Goal: Task Accomplishment & Management: Manage account settings

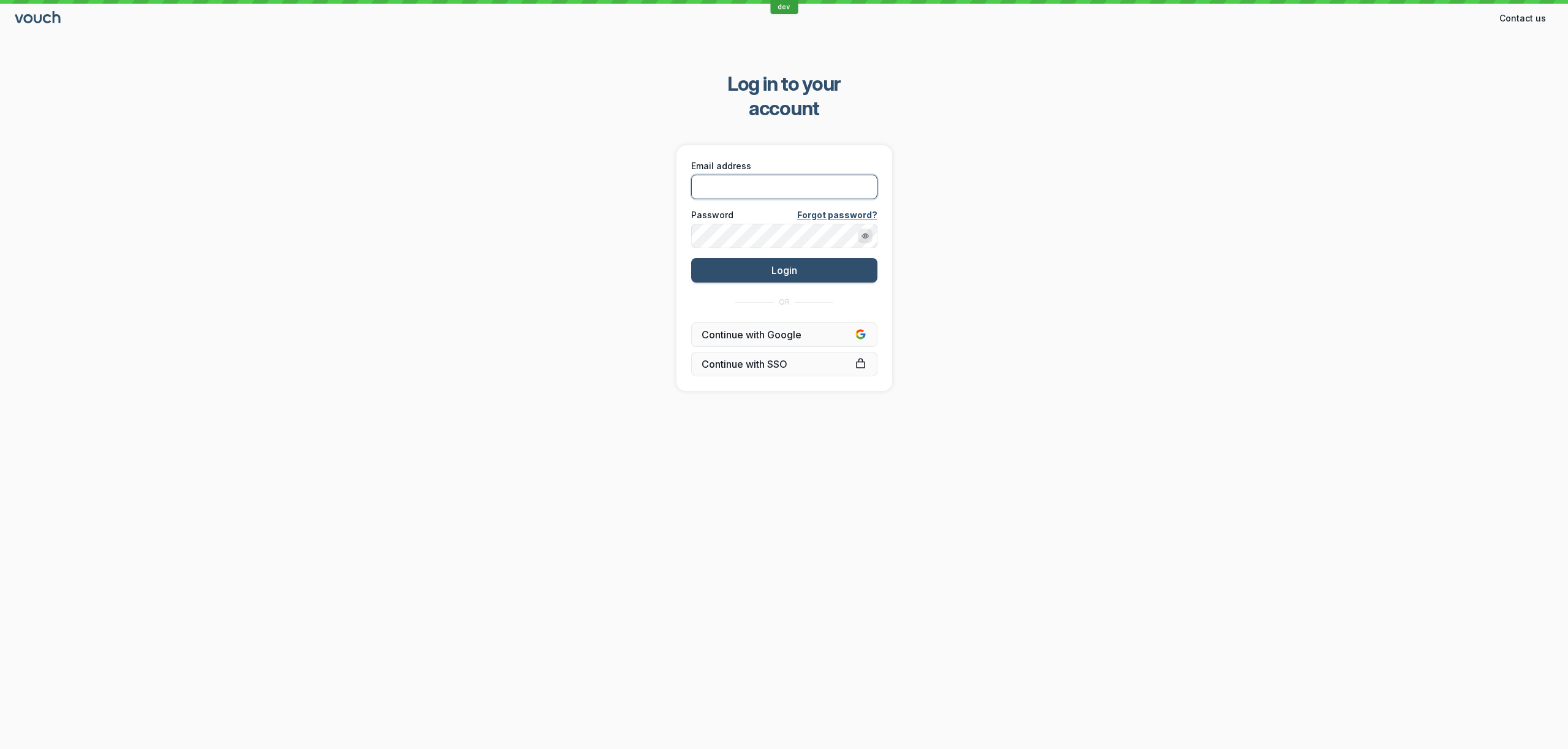
click at [770, 175] on input "Email address" at bounding box center [784, 187] width 186 height 25
type input "[PERSON_NAME][EMAIL_ADDRESS][DOMAIN_NAME]"
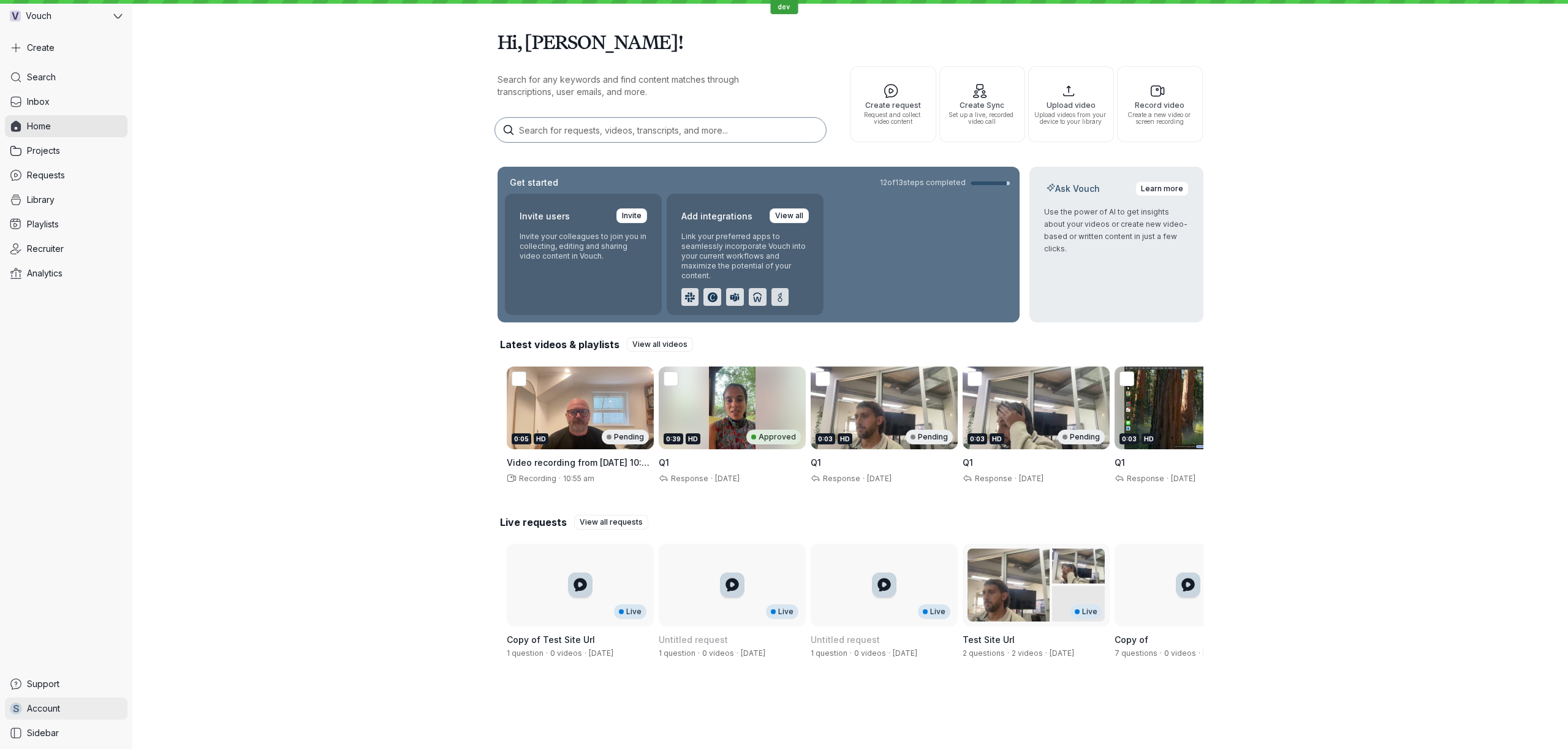
click at [49, 709] on span "Account" at bounding box center [44, 709] width 33 height 13
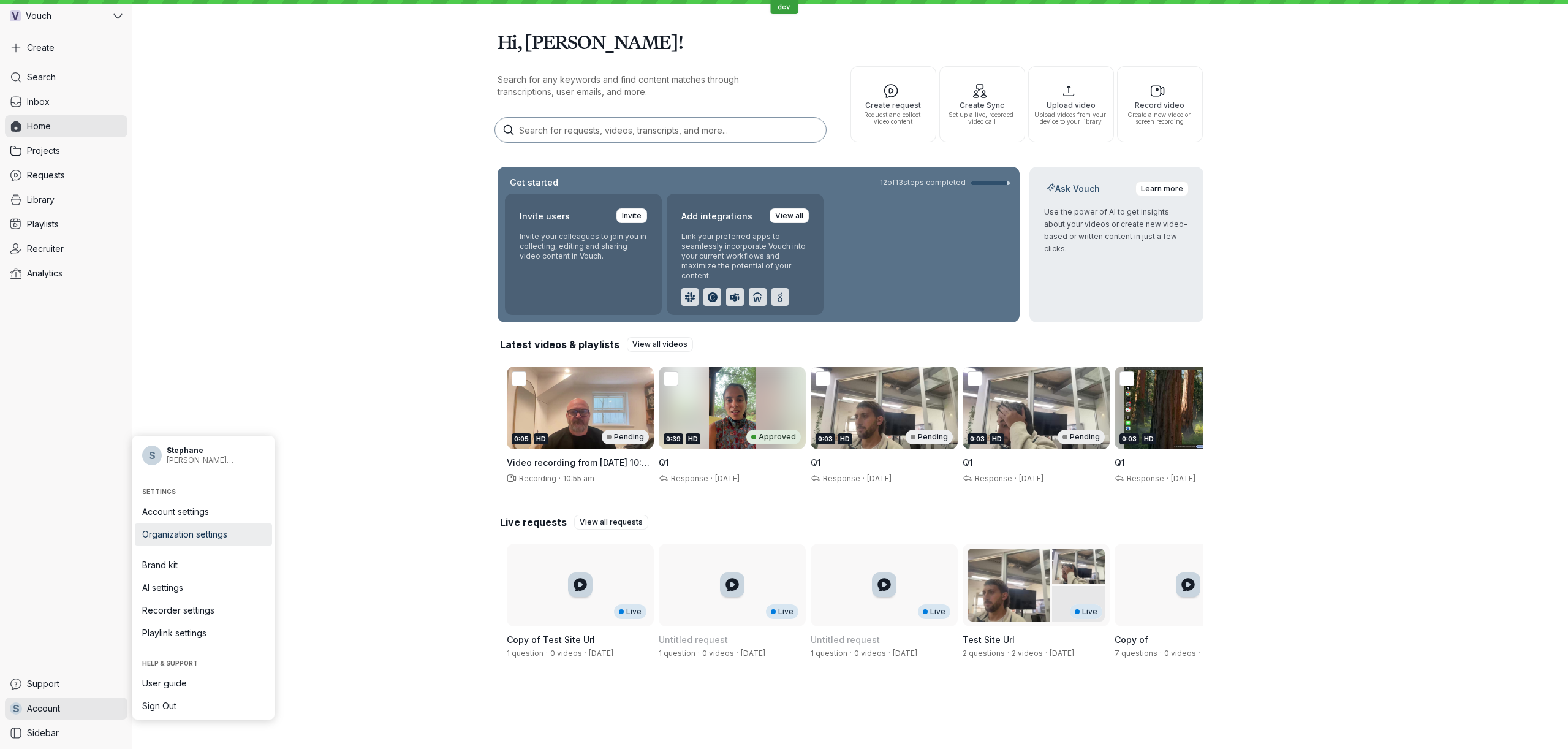
click at [165, 528] on span "Organization settings" at bounding box center [203, 534] width 122 height 13
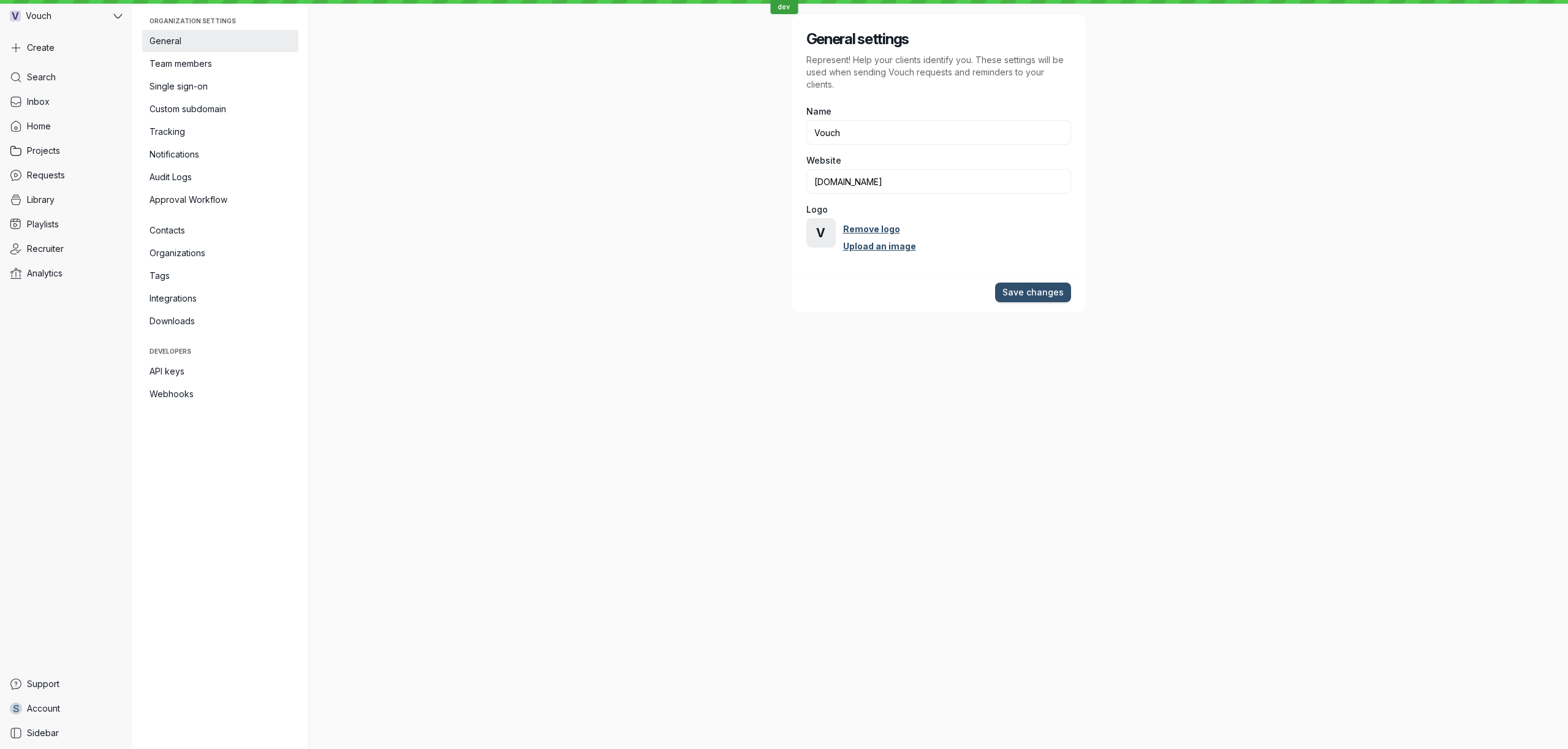
click at [165, 528] on nav "Organization settings General Team members Single sign-on Custom subdomain Trac…" at bounding box center [220, 374] width 177 height 749
click at [220, 220] on link "Contacts" at bounding box center [220, 230] width 156 height 22
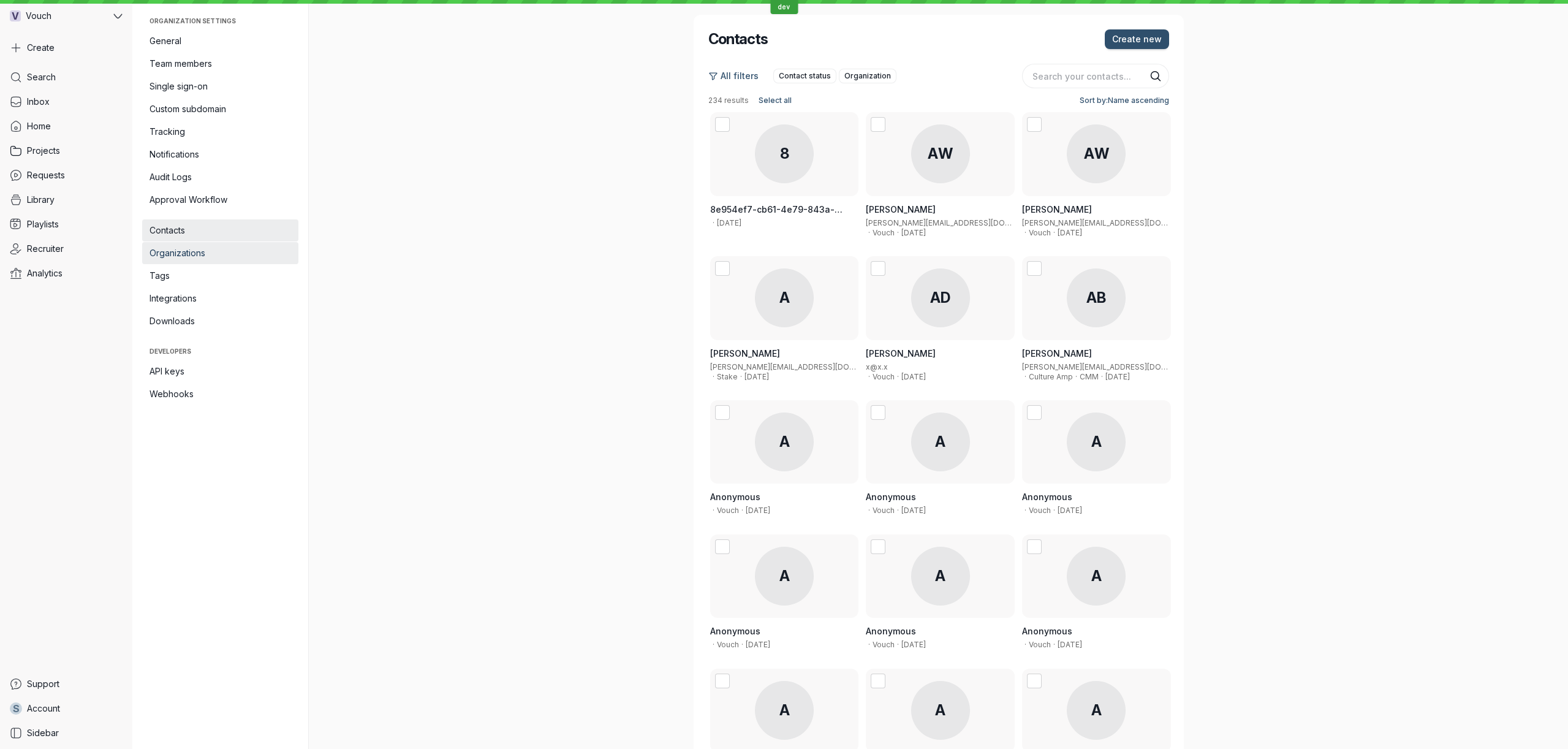
click at [219, 255] on span "Organizations" at bounding box center [220, 253] width 142 height 13
